Goal: Find specific page/section: Find specific page/section

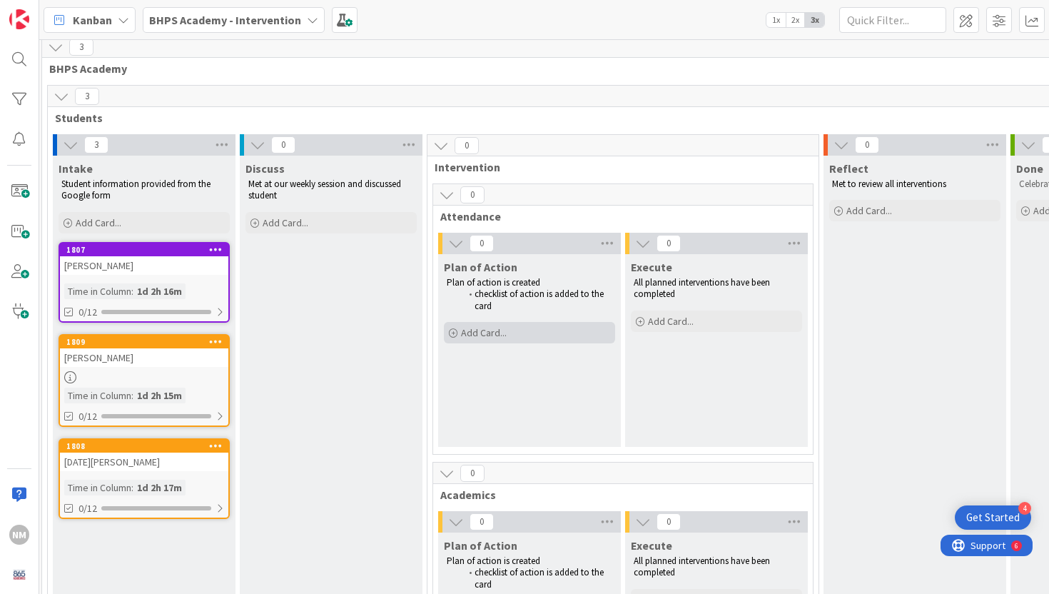
scroll to position [0, 3]
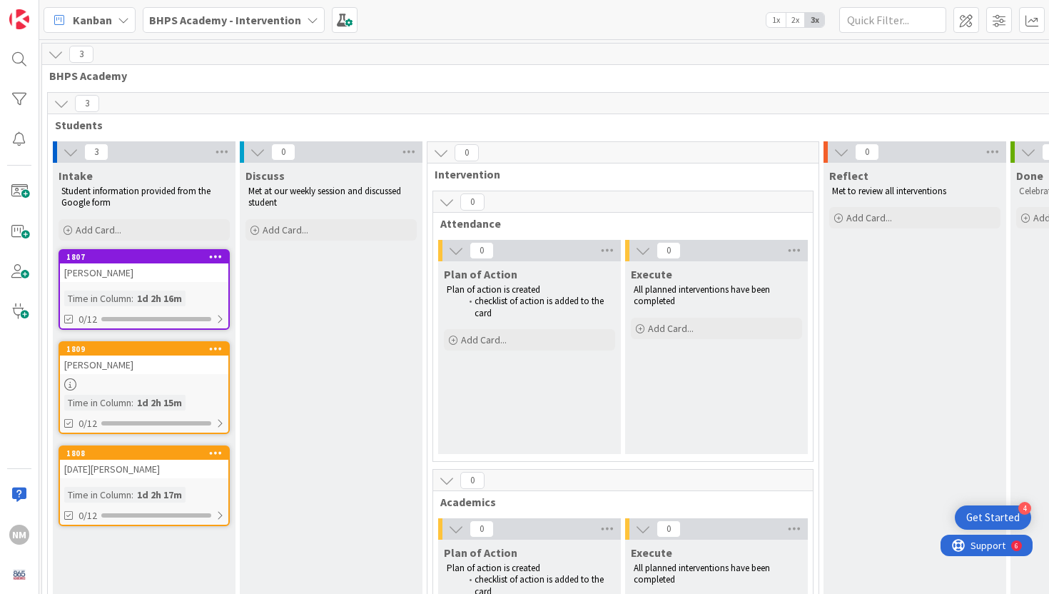
click at [124, 471] on div "[DATE][PERSON_NAME]" at bounding box center [144, 468] width 168 height 19
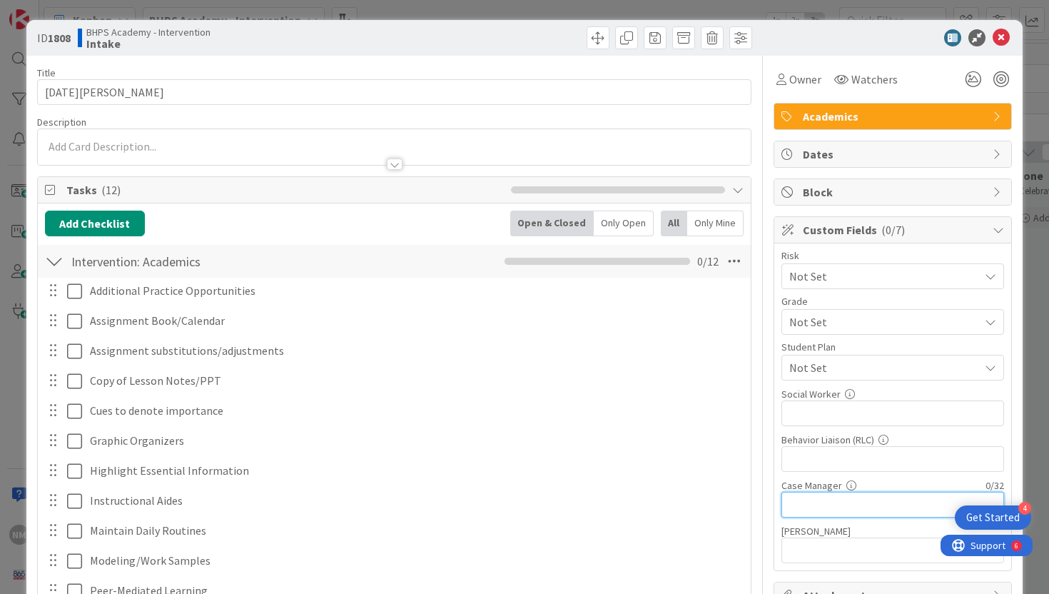
click at [813, 502] on input "text" at bounding box center [892, 505] width 223 height 26
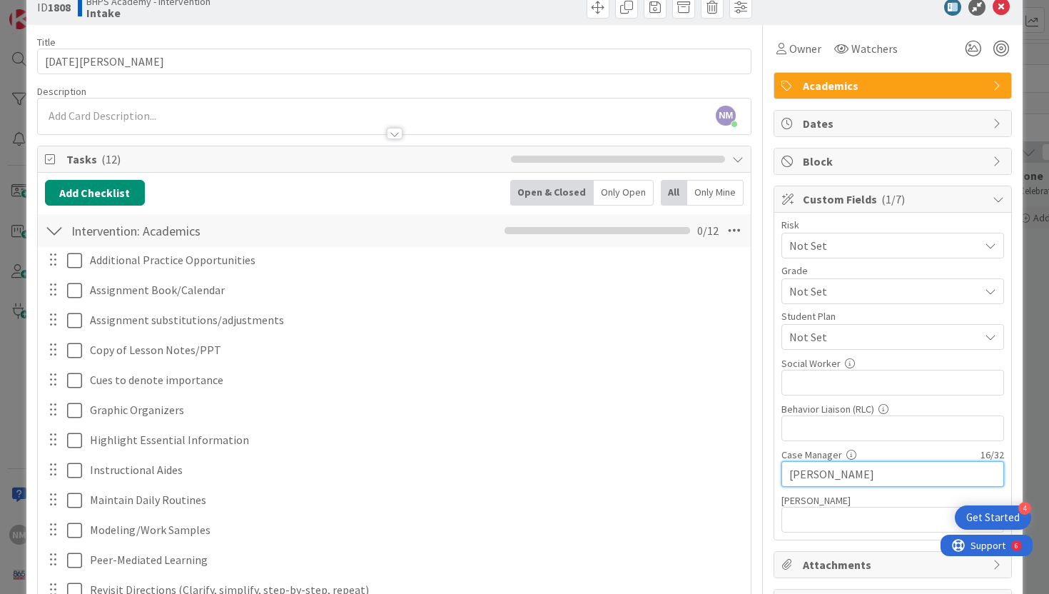
scroll to position [32, 0]
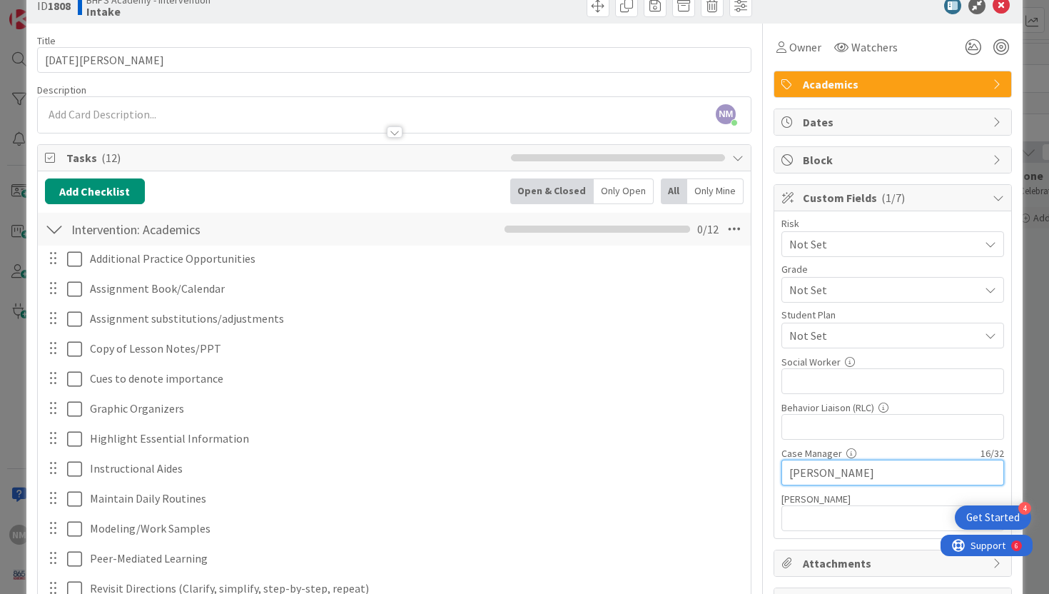
type input "[PERSON_NAME]"
click at [793, 427] on input "text" at bounding box center [892, 427] width 223 height 26
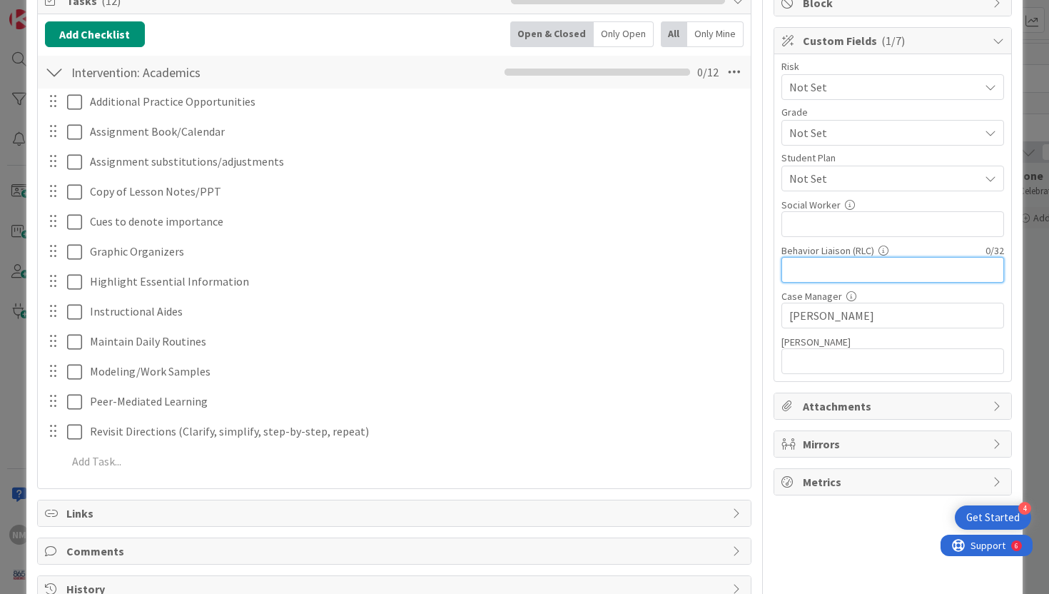
scroll to position [224, 0]
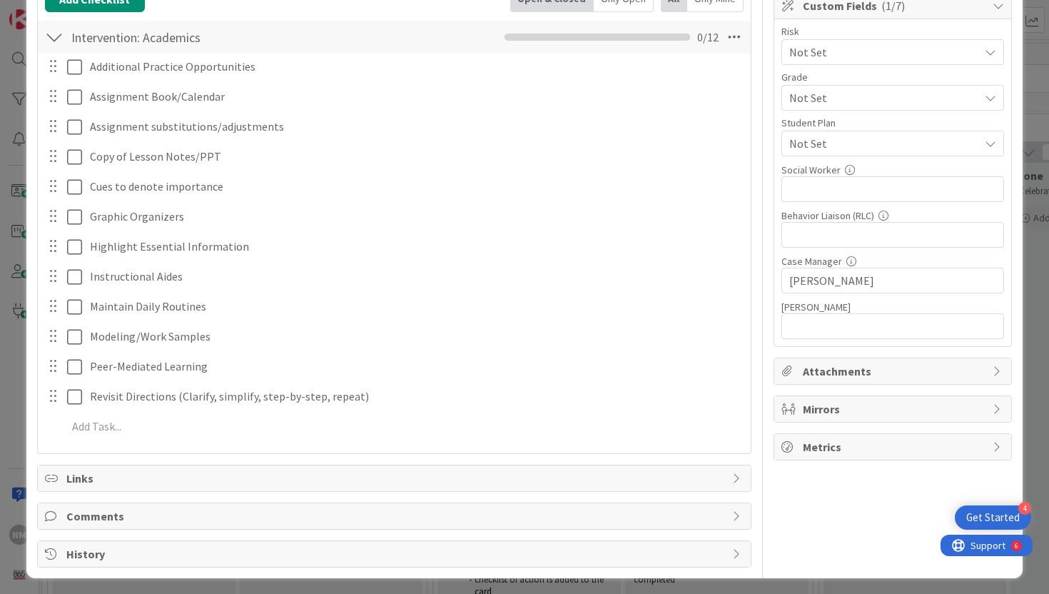
click at [890, 408] on span "Mirrors" at bounding box center [894, 408] width 183 height 17
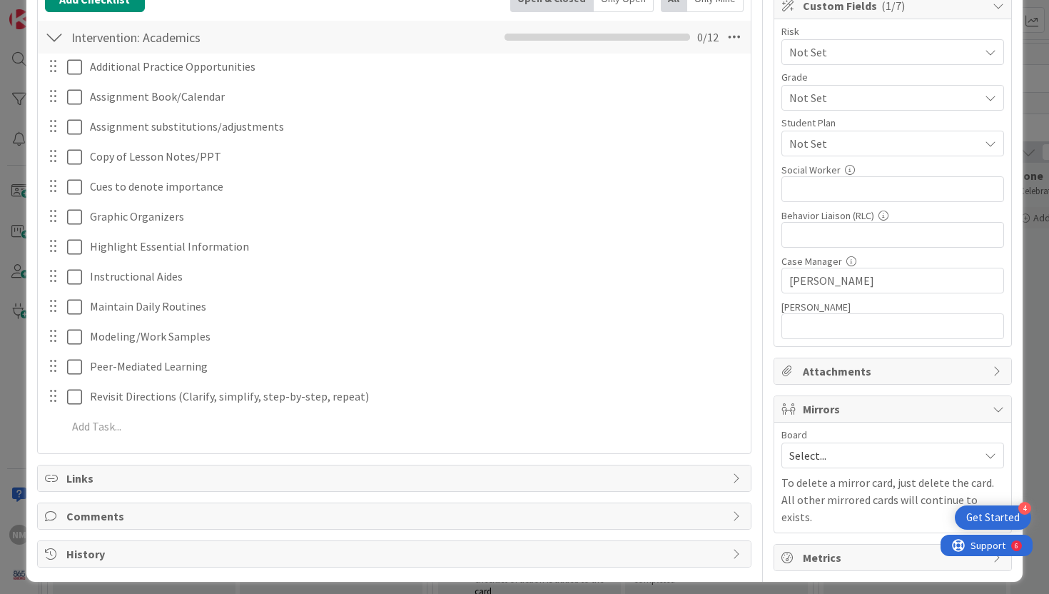
click at [881, 449] on span "Select..." at bounding box center [880, 455] width 183 height 20
click at [992, 412] on icon at bounding box center [997, 408] width 11 height 11
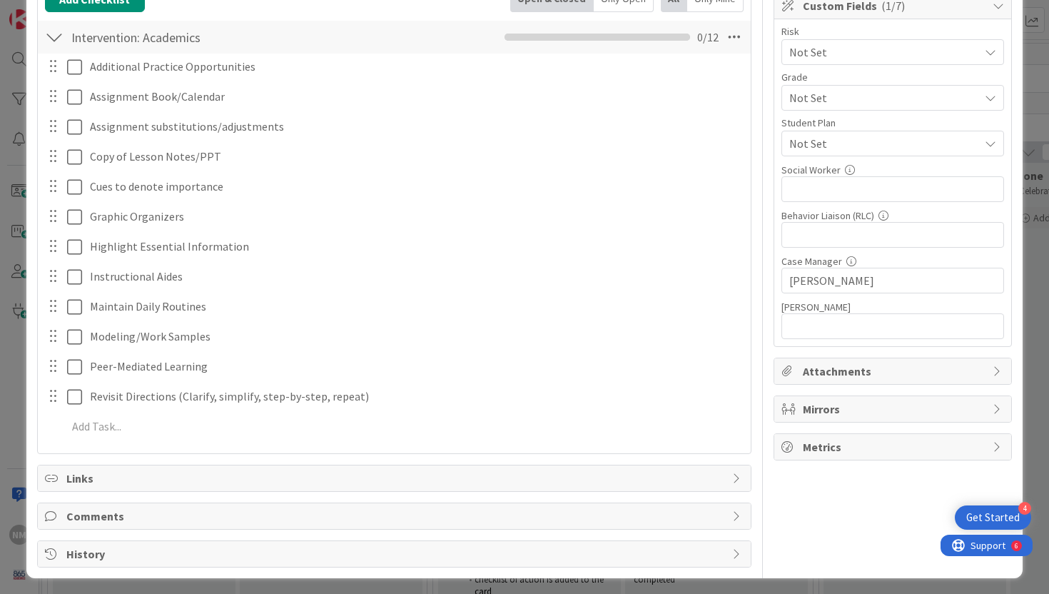
scroll to position [0, 0]
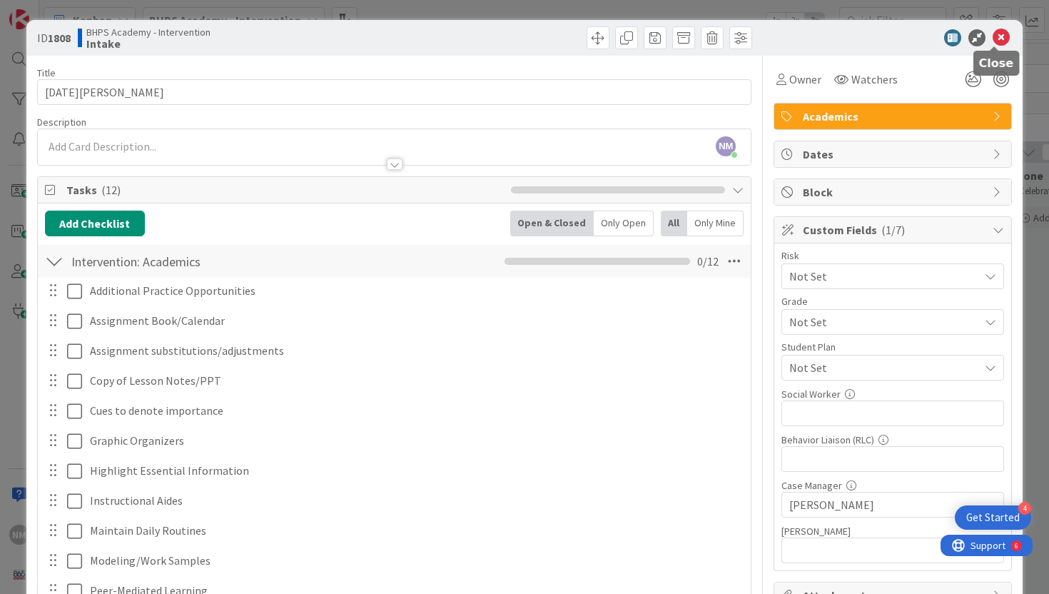
click at [997, 39] on icon at bounding box center [1000, 37] width 17 height 17
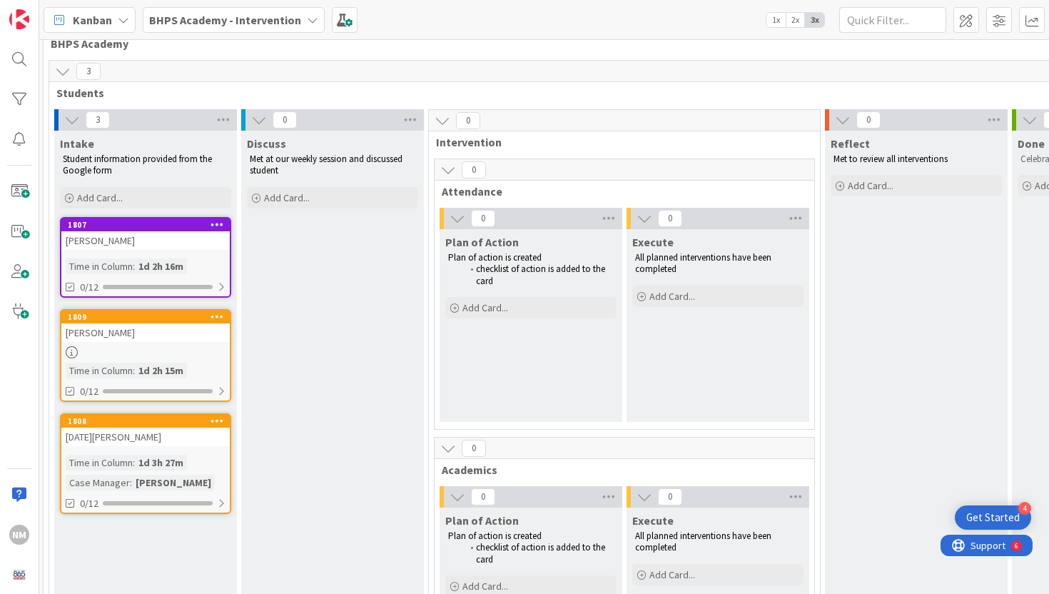
scroll to position [0, 1]
